Goal: Task Accomplishment & Management: Use online tool/utility

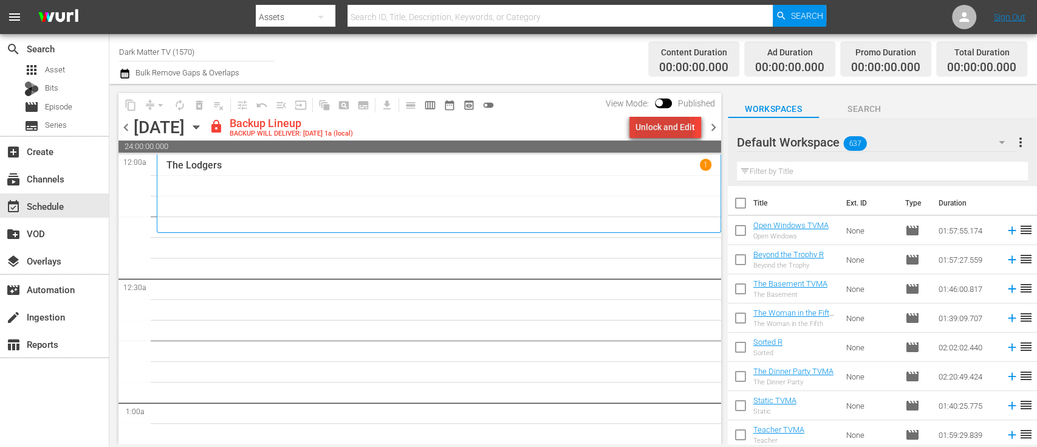
click at [655, 135] on div "Unlock and Edit" at bounding box center [666, 127] width 60 height 22
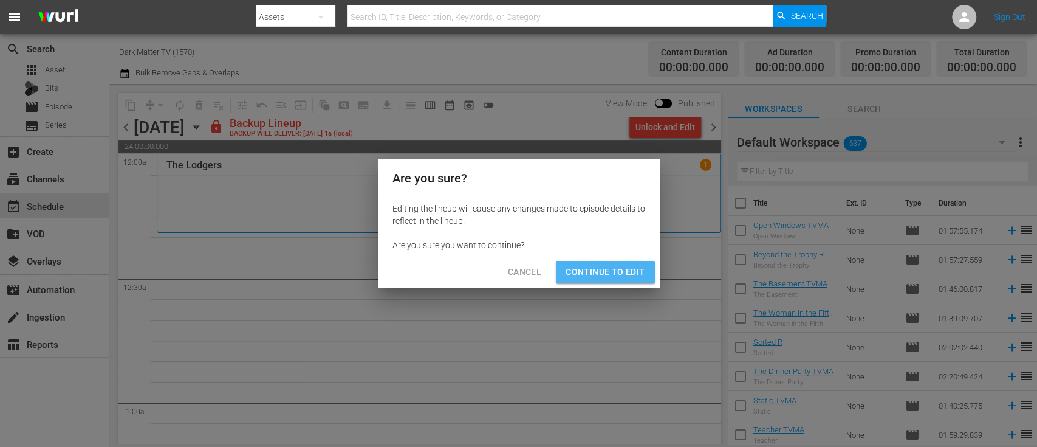
click at [616, 278] on span "Continue to Edit" at bounding box center [605, 271] width 79 height 15
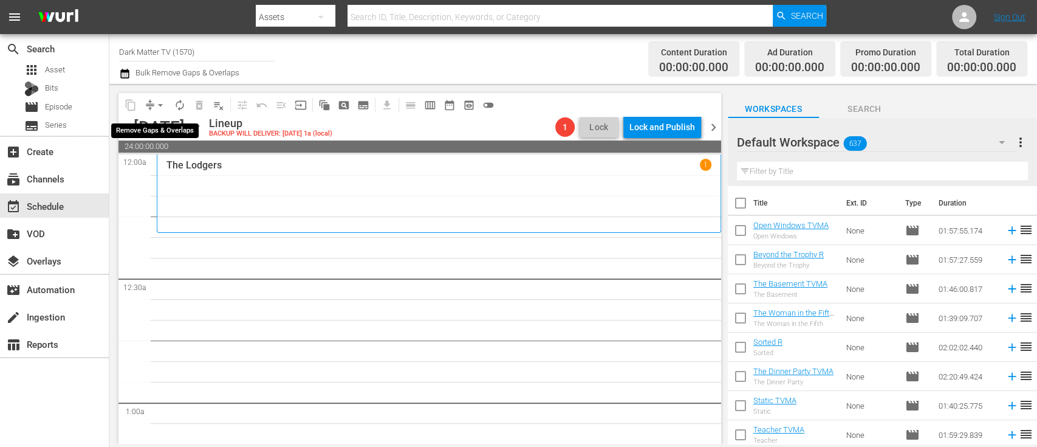
click at [159, 103] on span "arrow_drop_down" at bounding box center [160, 105] width 12 height 12
click at [357, 57] on div "Channel Title Dark Matter TV (1570) Bulk Remove Gaps & Overlaps" at bounding box center [366, 59] width 495 height 44
click at [203, 130] on icon "button" at bounding box center [196, 126] width 13 height 13
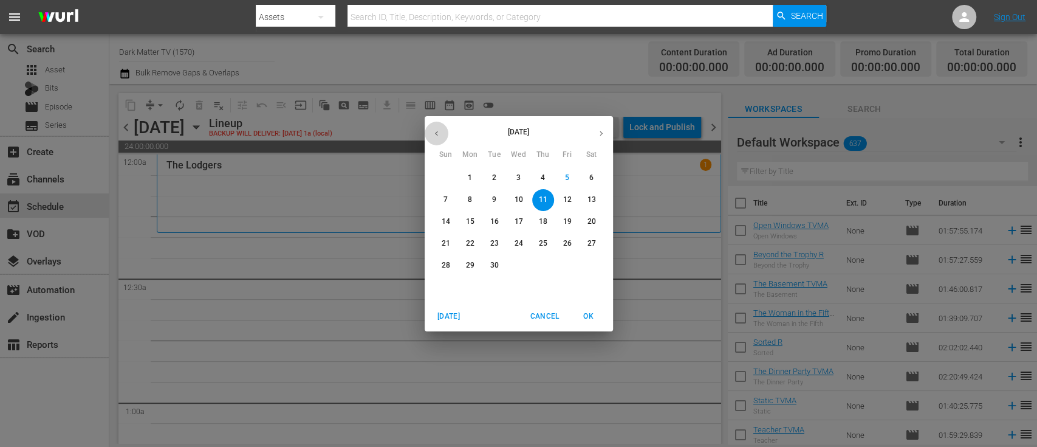
click at [435, 129] on icon "button" at bounding box center [436, 133] width 9 height 9
click at [549, 245] on span "21" at bounding box center [543, 243] width 22 height 10
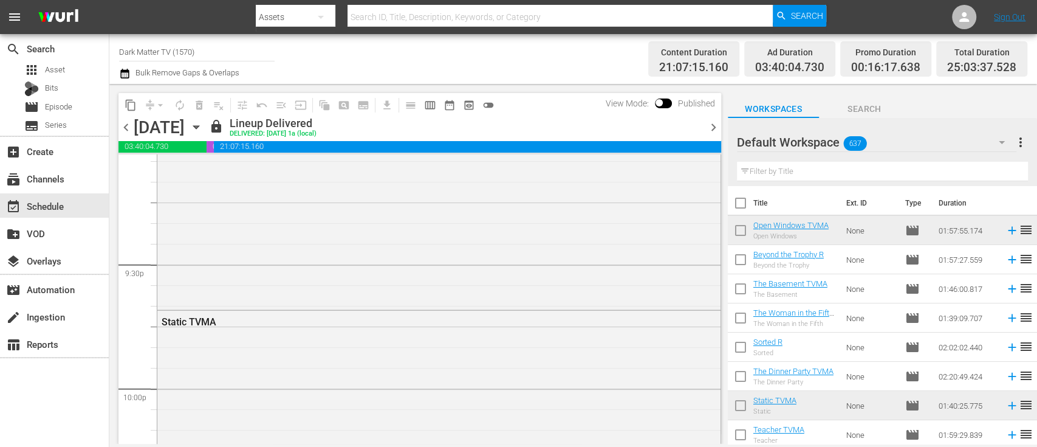
scroll to position [5157, 0]
click at [203, 129] on icon "button" at bounding box center [196, 126] width 13 height 13
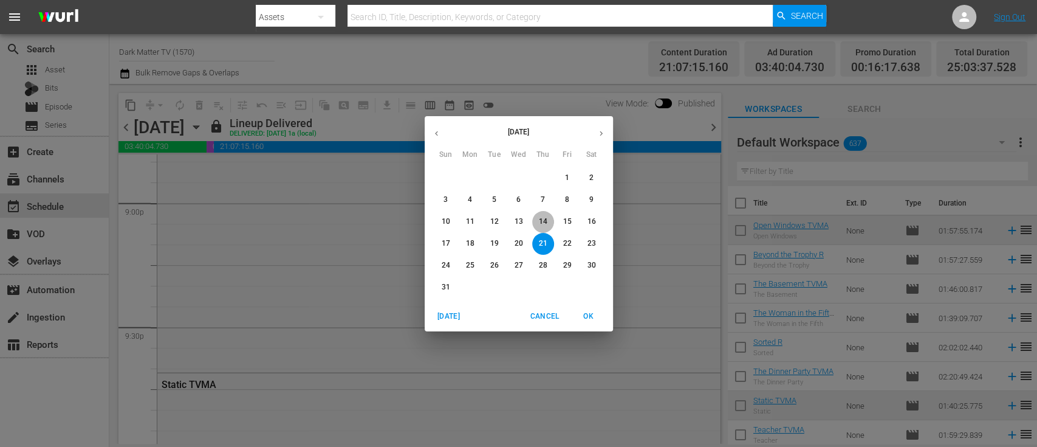
click at [545, 220] on p "14" at bounding box center [542, 221] width 9 height 10
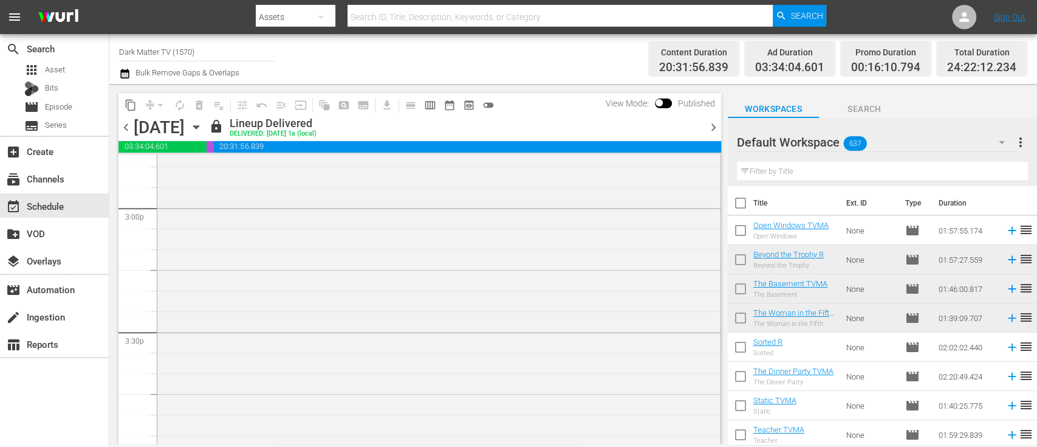
scroll to position [3665, 0]
click at [125, 104] on span "content_copy" at bounding box center [131, 105] width 12 height 12
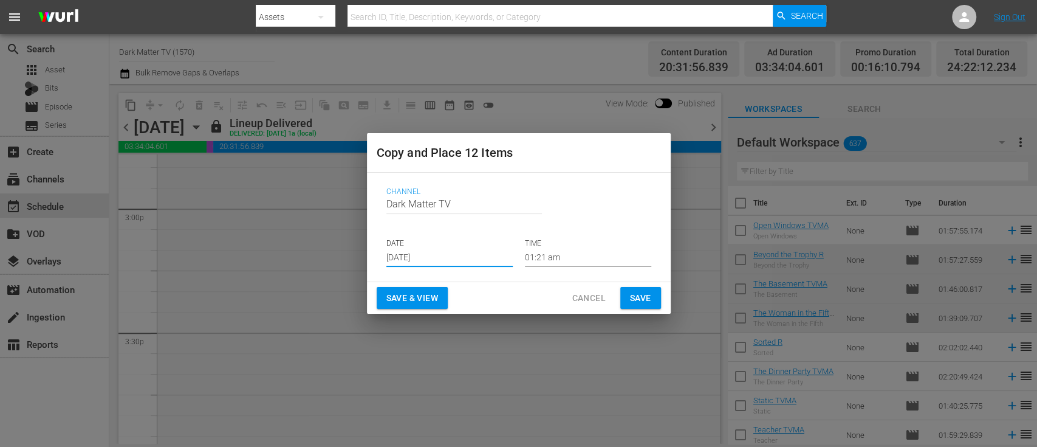
click at [469, 253] on input "[DATE]" at bounding box center [449, 258] width 126 height 18
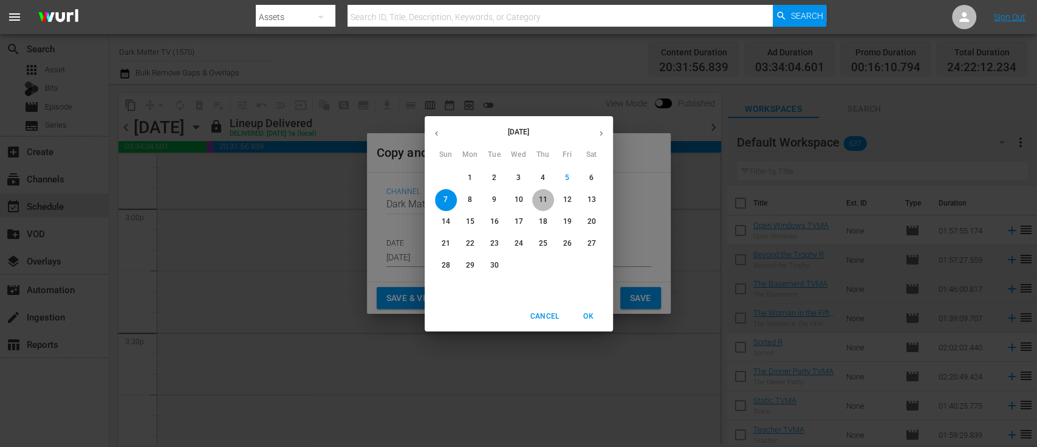
click at [543, 203] on p "11" at bounding box center [542, 199] width 9 height 10
type input "[DATE]"
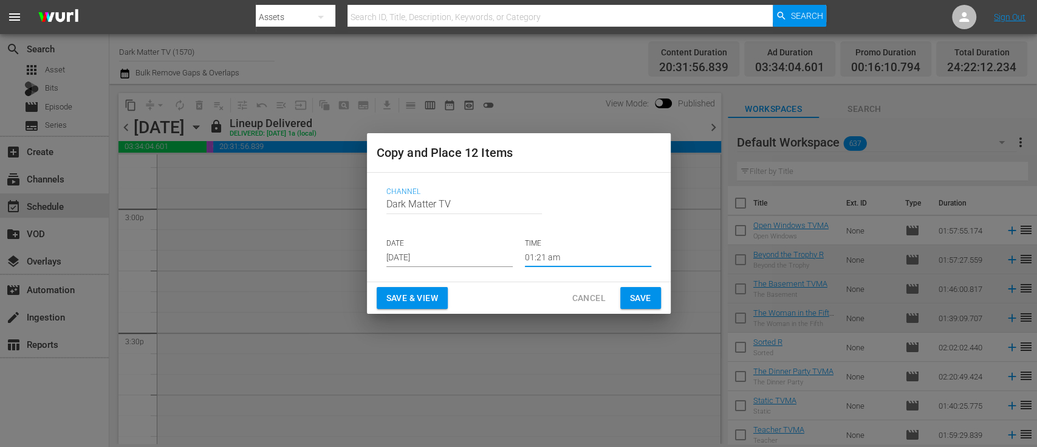
click at [543, 252] on input "01:21 am" at bounding box center [588, 258] width 126 height 18
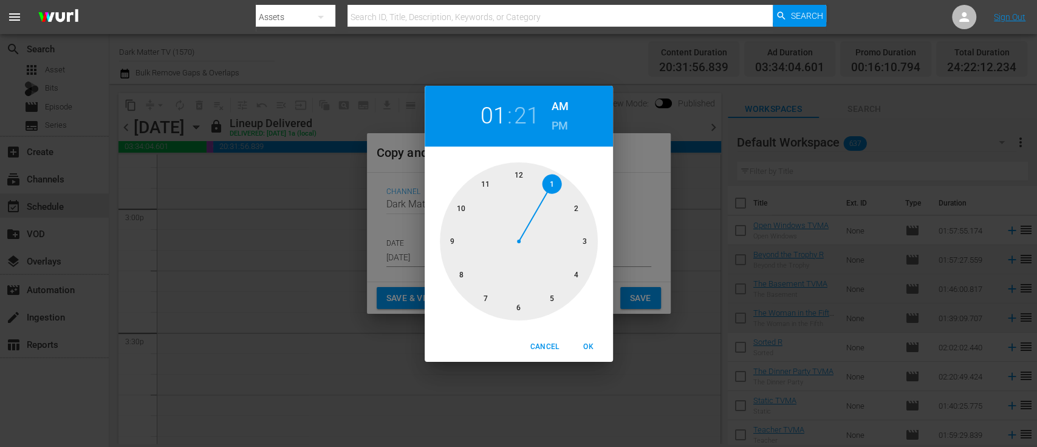
click at [518, 173] on div at bounding box center [519, 241] width 158 height 158
click at [583, 343] on span "OK" at bounding box center [588, 346] width 29 height 13
type input "12:21 am"
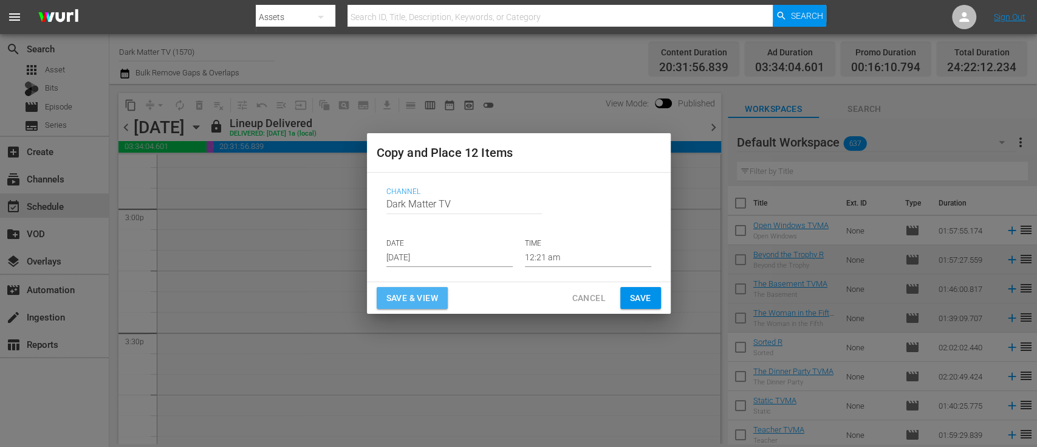
click at [406, 298] on span "Save & View" at bounding box center [412, 297] width 52 height 15
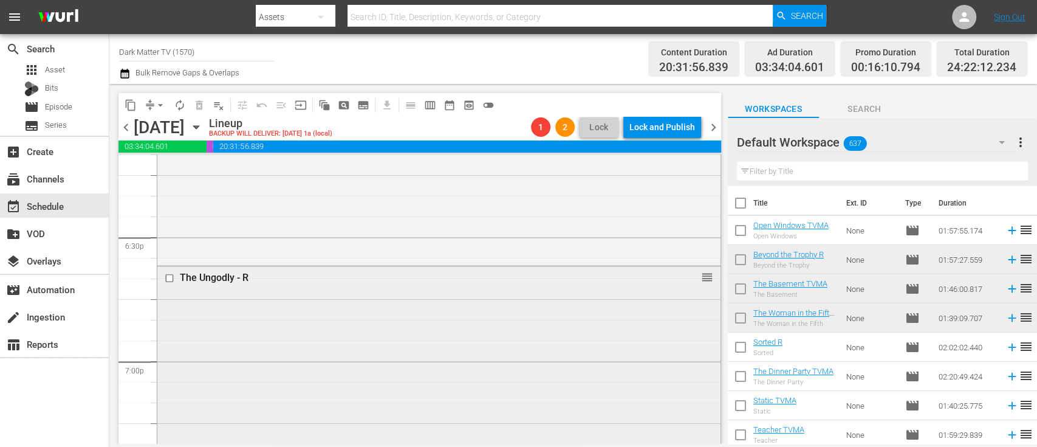
scroll to position [4504, 0]
click at [173, 281] on input "checkbox" at bounding box center [171, 277] width 13 height 10
click at [199, 108] on span "delete_forever_outlined" at bounding box center [199, 105] width 12 height 12
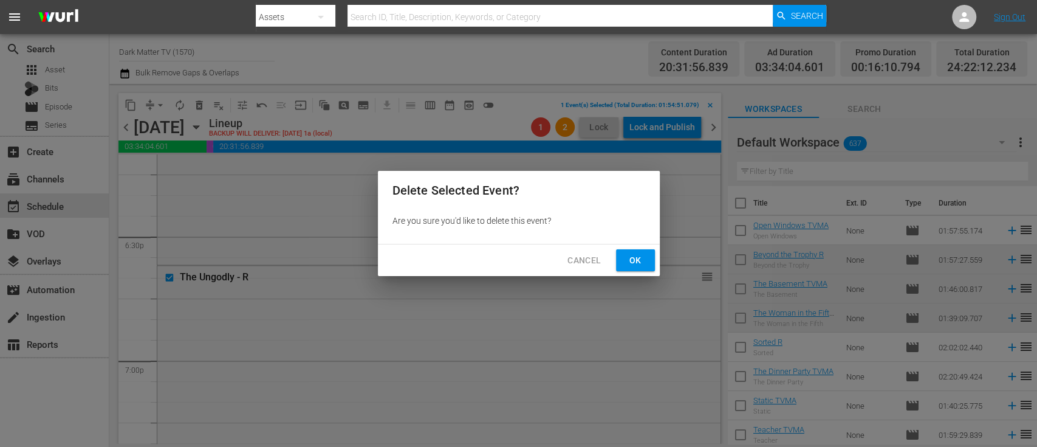
click at [639, 261] on span "Ok" at bounding box center [635, 260] width 19 height 15
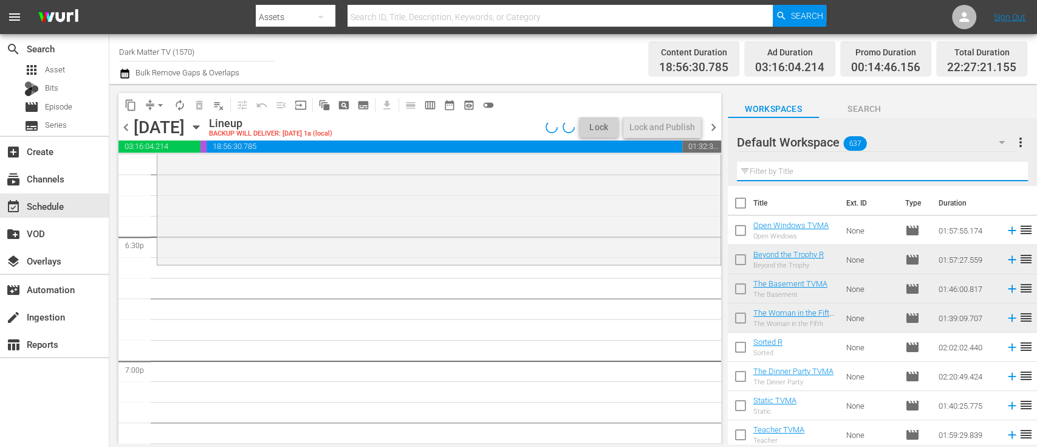
click at [802, 173] on input "text" at bounding box center [882, 171] width 291 height 19
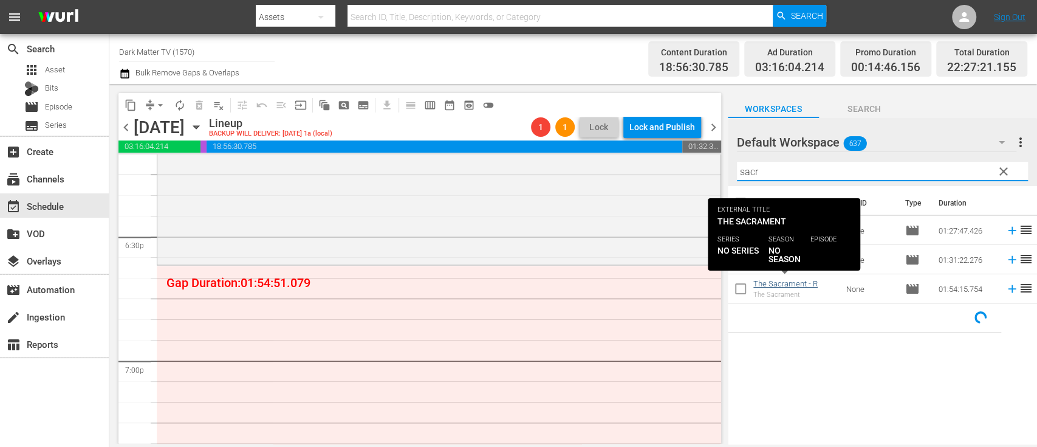
type input "sacr"
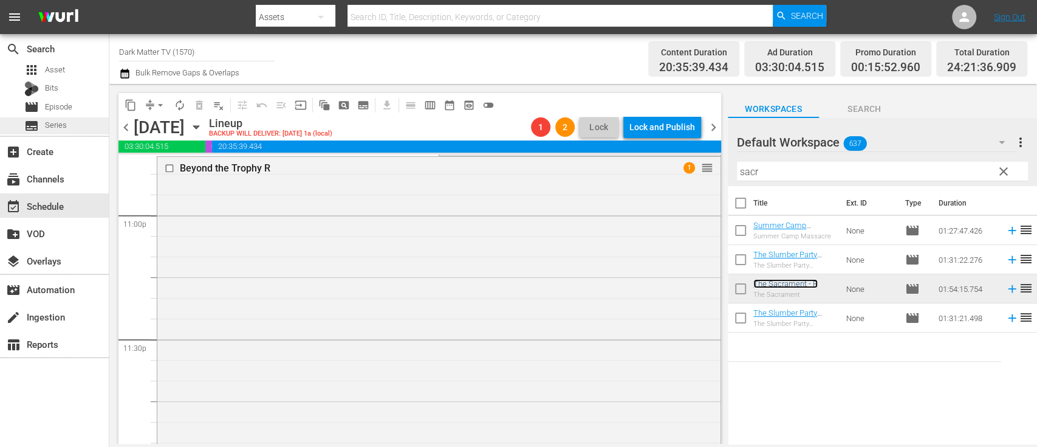
scroll to position [5642, 0]
click at [160, 109] on span "arrow_drop_down" at bounding box center [160, 105] width 12 height 12
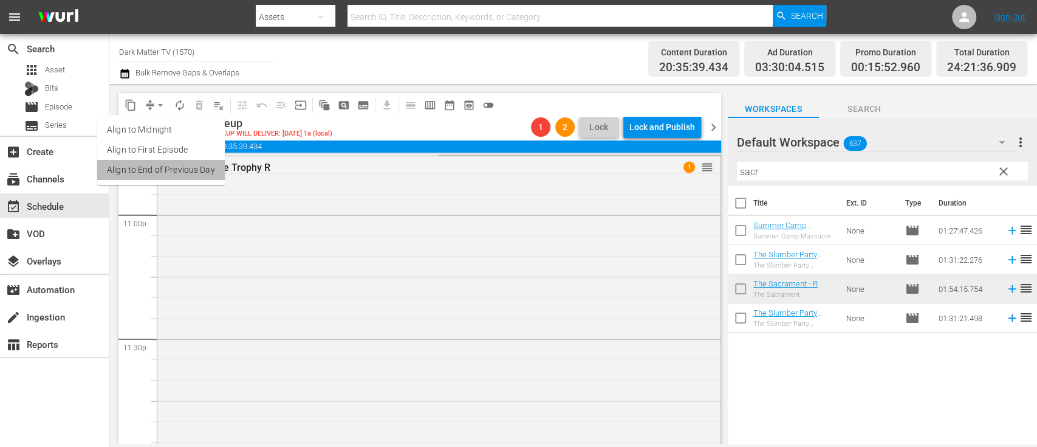
click at [172, 166] on li "Align to End of Previous Day" at bounding box center [161, 170] width 128 height 20
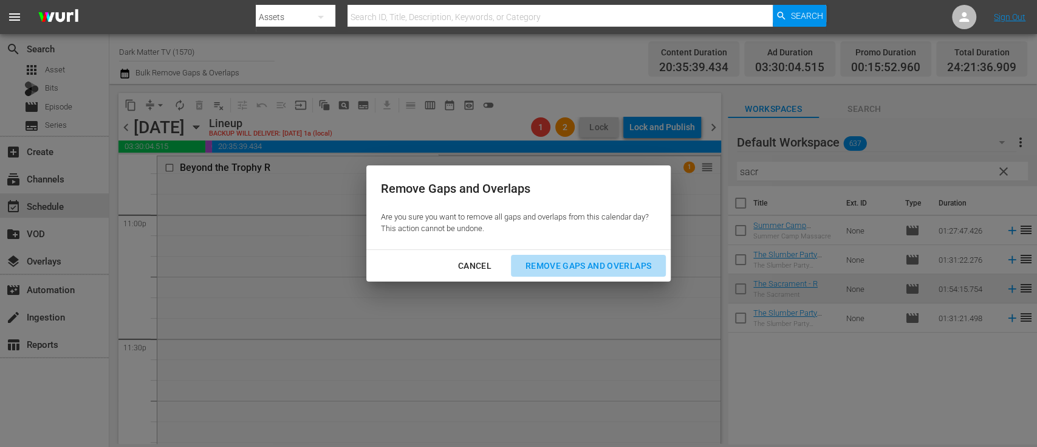
click at [571, 260] on div "Remove Gaps and Overlaps" at bounding box center [588, 265] width 145 height 15
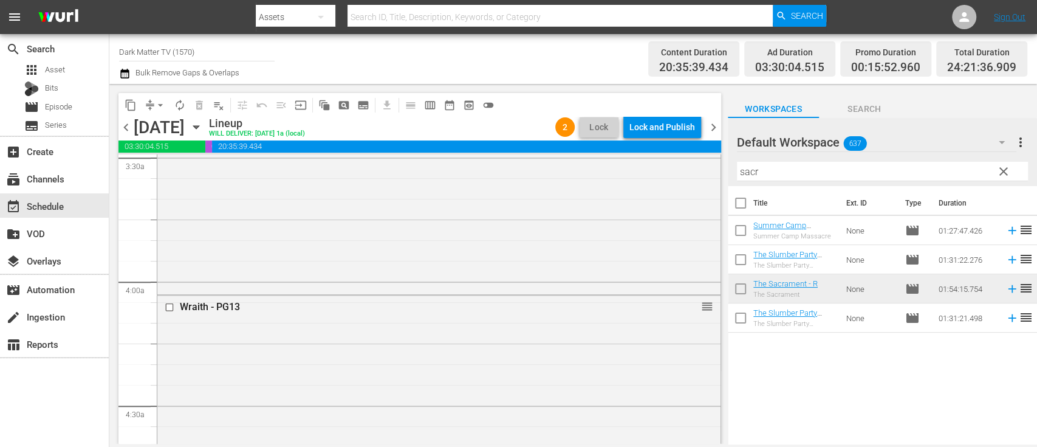
scroll to position [865, 0]
click at [1004, 171] on span "clear" at bounding box center [1003, 171] width 15 height 15
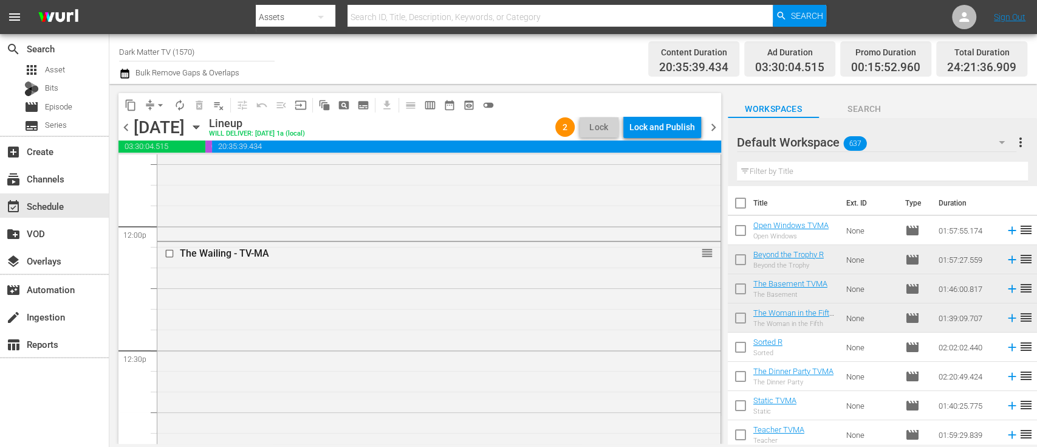
scroll to position [2903, 0]
click at [171, 250] on input "checkbox" at bounding box center [171, 254] width 13 height 10
click at [196, 111] on button "delete_forever_outlined" at bounding box center [199, 104] width 19 height 19
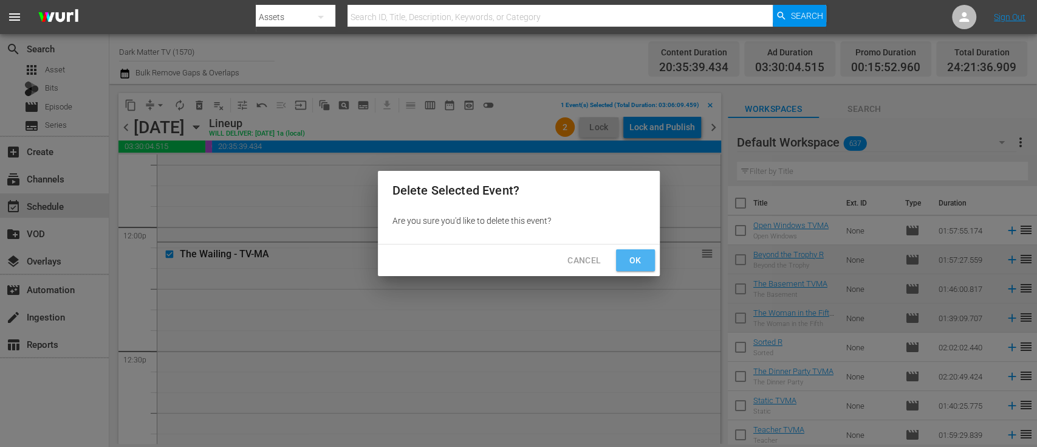
click at [640, 256] on span "Ok" at bounding box center [635, 260] width 19 height 15
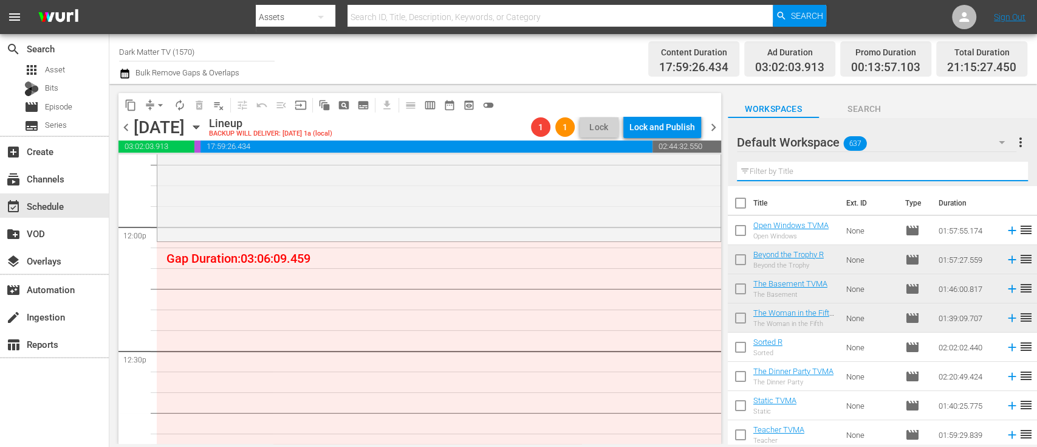
click at [775, 173] on input "text" at bounding box center [882, 171] width 291 height 19
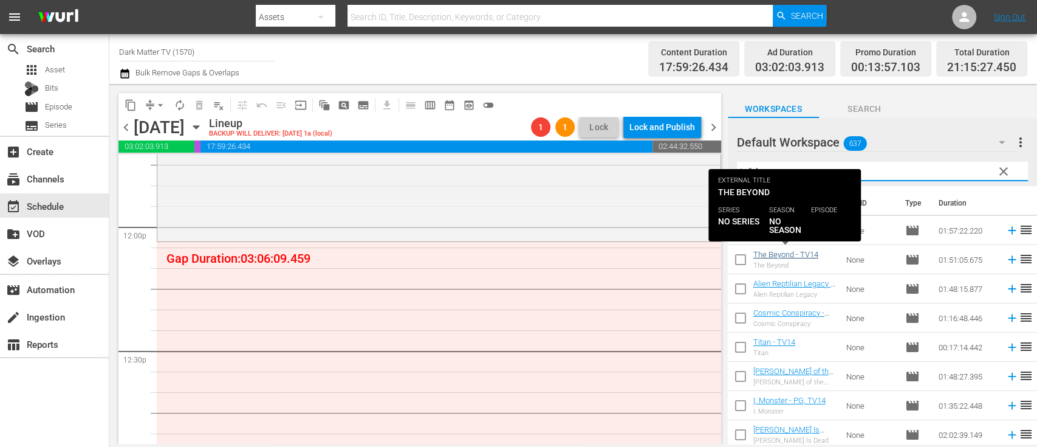
type input "tv14"
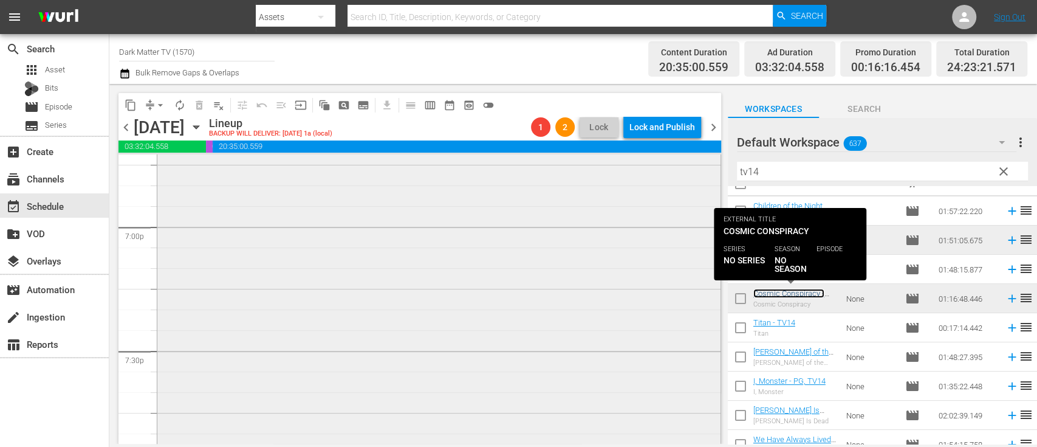
scroll to position [4643, 0]
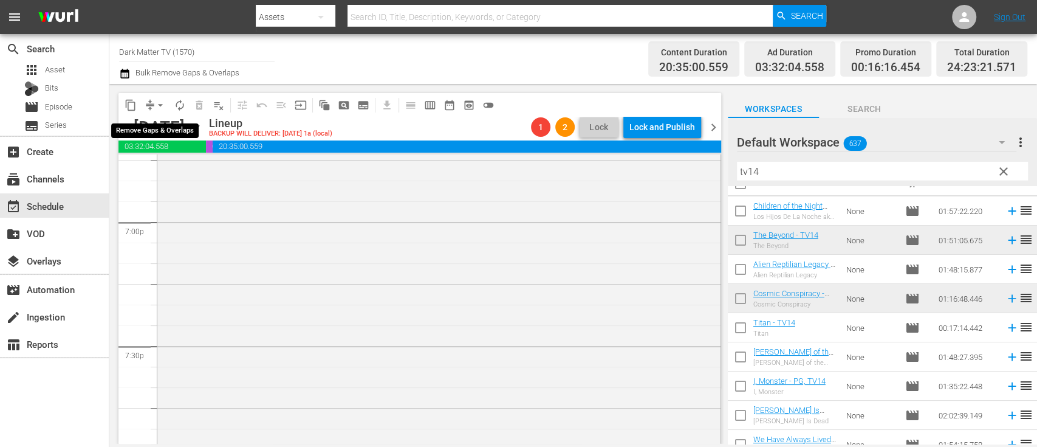
click at [167, 106] on button "arrow_drop_down" at bounding box center [160, 104] width 19 height 19
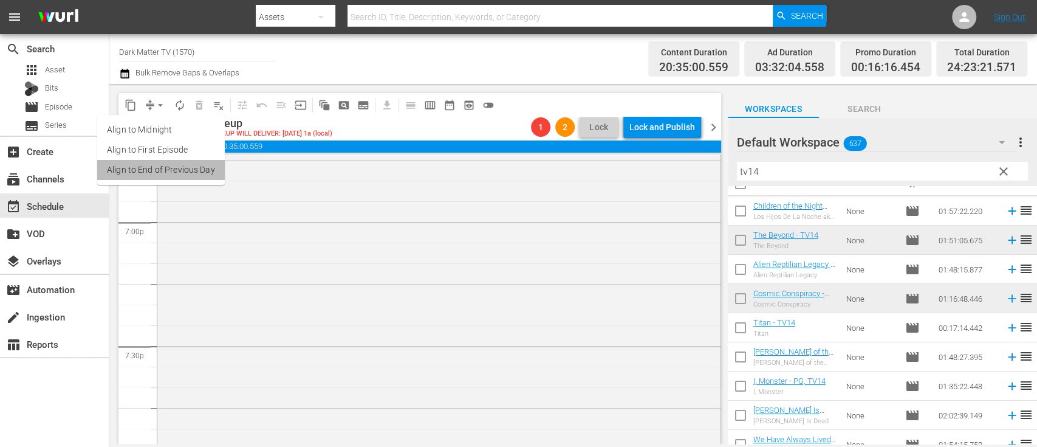
click at [171, 168] on li "Align to End of Previous Day" at bounding box center [161, 170] width 128 height 20
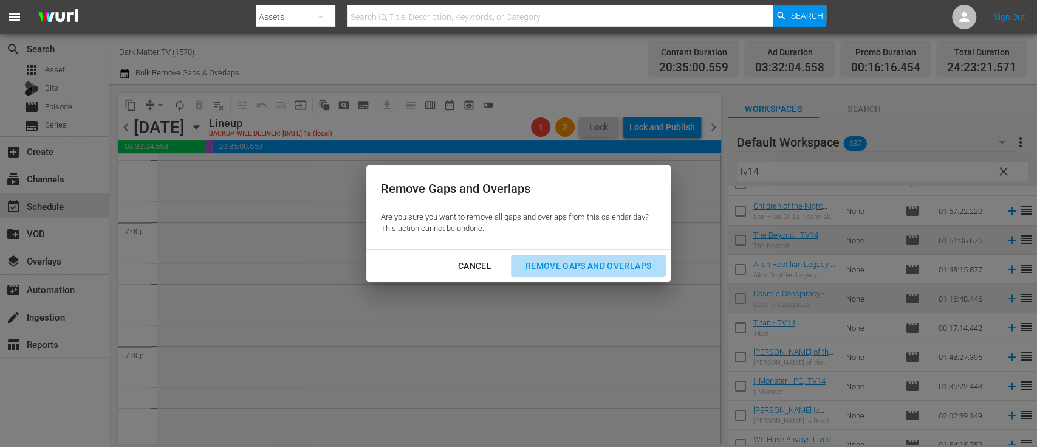
click at [585, 260] on div "Remove Gaps and Overlaps" at bounding box center [588, 265] width 145 height 15
